Goal: Transaction & Acquisition: Book appointment/travel/reservation

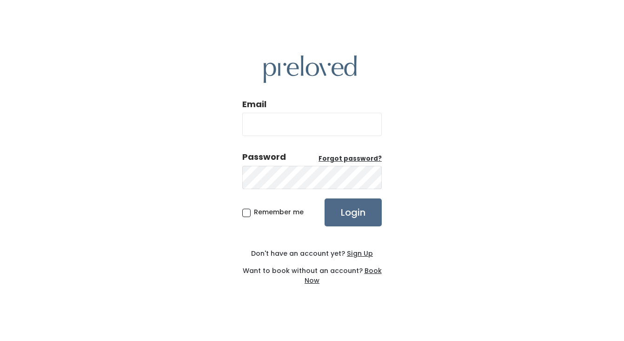
click at [331, 129] on input "Email" at bounding box center [312, 124] width 140 height 23
type input "[EMAIL_ADDRESS][PERSON_NAME][DOMAIN_NAME]"
click at [325, 198] on input "Login" at bounding box center [353, 212] width 57 height 28
click at [257, 189] on div "Password Forgot password?" at bounding box center [312, 171] width 140 height 40
click at [240, 211] on div "Email [EMAIL_ADDRESS][PERSON_NAME][DOMAIN_NAME] Password Forgot password? Remem…" at bounding box center [312, 170] width 624 height 341
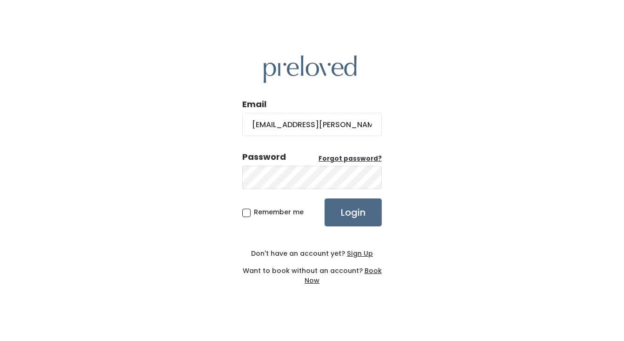
click at [254, 212] on span "Remember me" at bounding box center [279, 211] width 50 height 9
click at [254, 212] on input "Remember me" at bounding box center [257, 210] width 6 height 6
checkbox input "true"
click at [357, 219] on input "Login" at bounding box center [353, 212] width 57 height 28
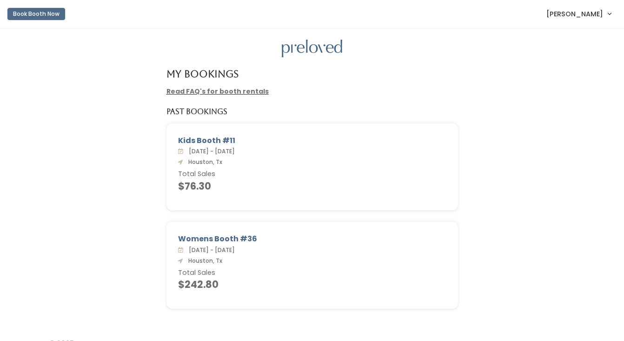
click at [44, 15] on button "Book Booth Now" at bounding box center [36, 14] width 58 height 12
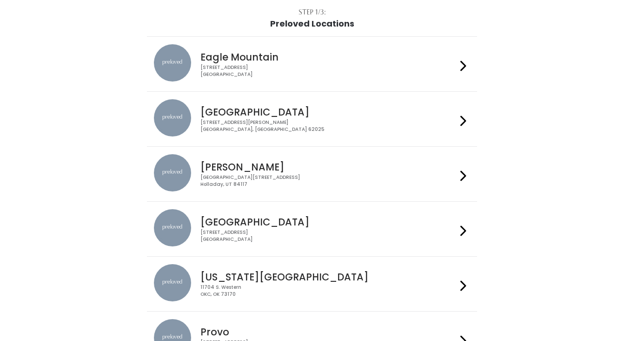
scroll to position [62, 0]
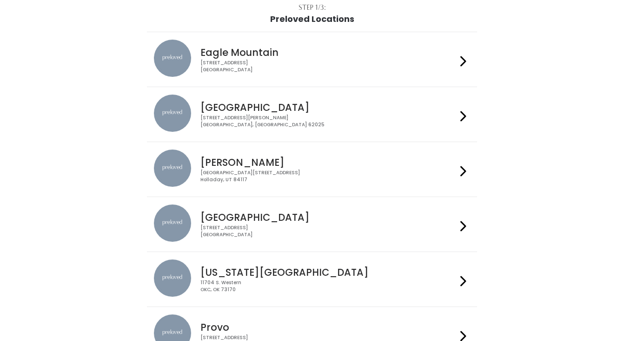
click at [411, 237] on div "3903 N Braeswood Blvd Houston, TX 77025" at bounding box center [329, 230] width 256 height 13
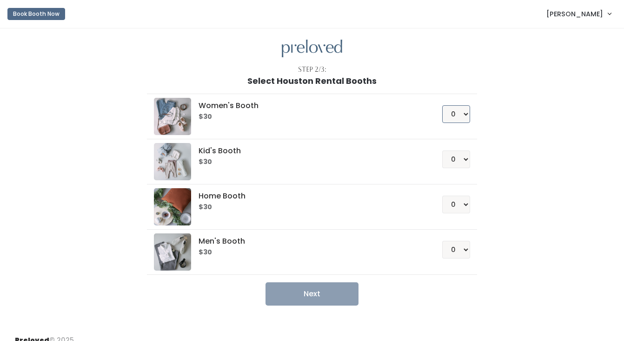
click at [464, 114] on select "0 1 2 3 4" at bounding box center [456, 114] width 28 height 18
select select "1"
click at [442, 105] on select "0 1 2 3 4" at bounding box center [456, 114] width 28 height 18
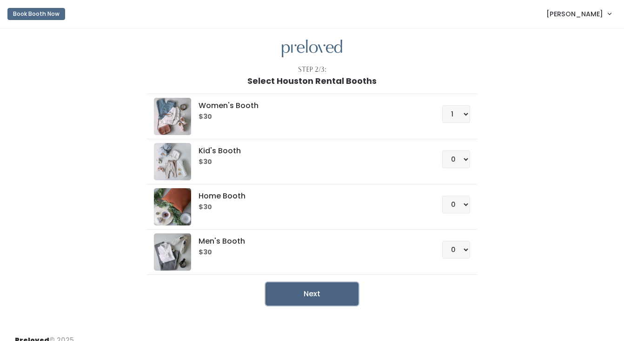
click at [322, 290] on button "Next" at bounding box center [312, 293] width 93 height 23
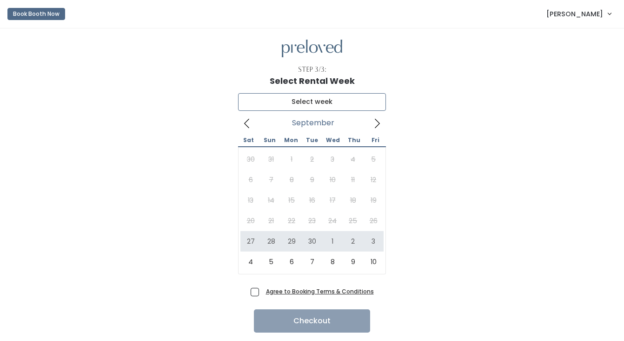
type input "[DATE] to [DATE]"
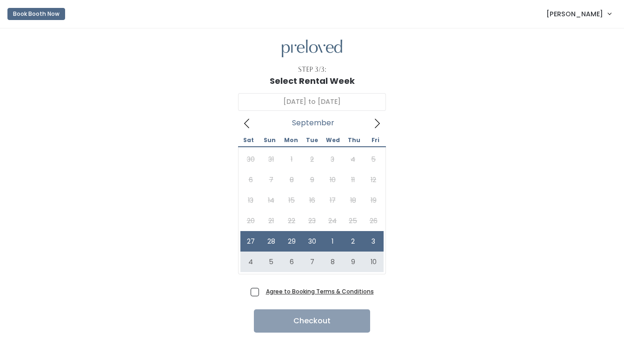
click at [262, 290] on span "Agree to Booking Terms & Conditions" at bounding box center [318, 290] width 112 height 9
click at [262, 290] on input "Agree to Booking Terms & Conditions" at bounding box center [265, 289] width 6 height 6
checkbox input "true"
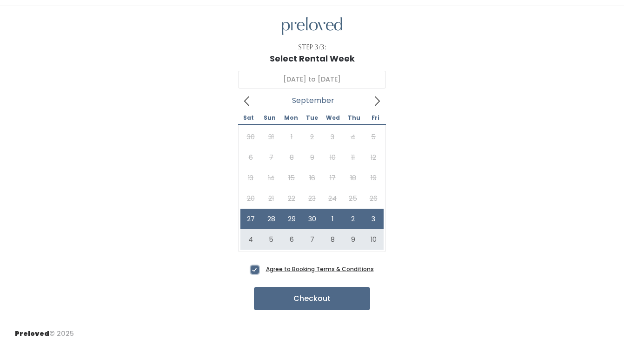
scroll to position [27, 0]
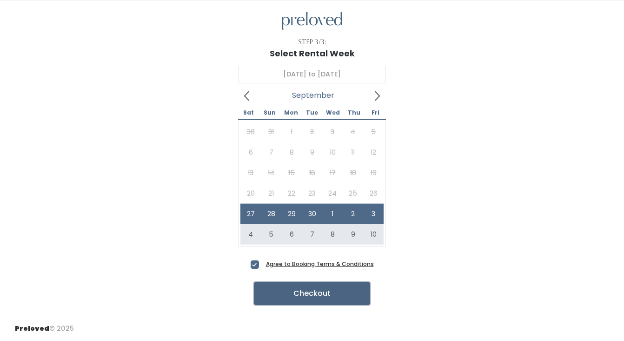
click at [339, 290] on button "Checkout" at bounding box center [312, 292] width 116 height 23
